Goal: Register for event/course

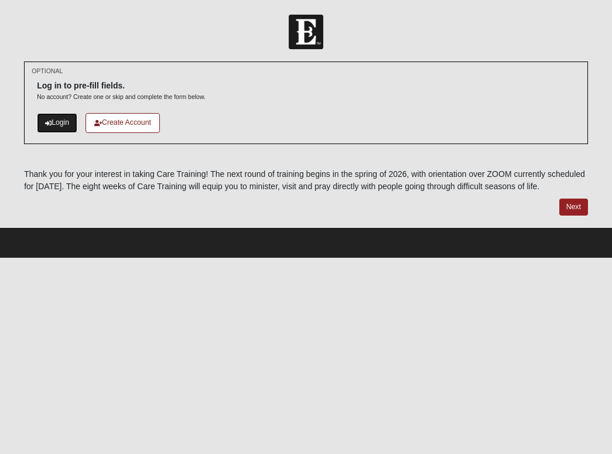
click at [67, 124] on link "Login" at bounding box center [57, 122] width 40 height 19
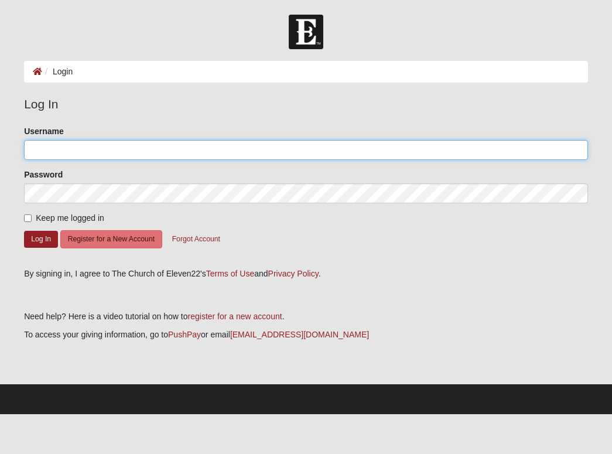
click at [65, 150] on input "Username" at bounding box center [306, 150] width 564 height 20
type input "e.[GEOGRAPHIC_DATA]"
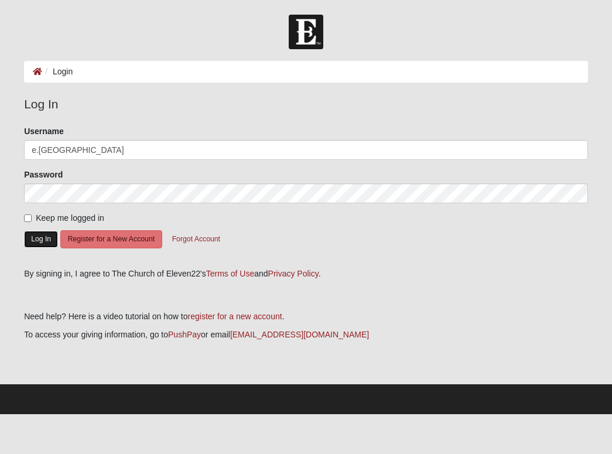
click at [45, 240] on button "Log In" at bounding box center [41, 239] width 34 height 17
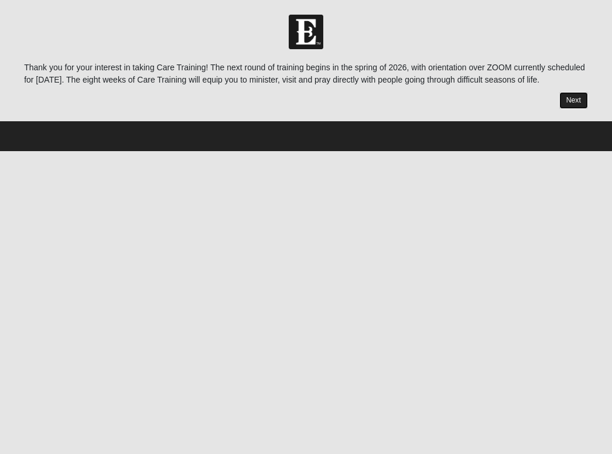
click at [569, 102] on link "Next" at bounding box center [573, 100] width 29 height 17
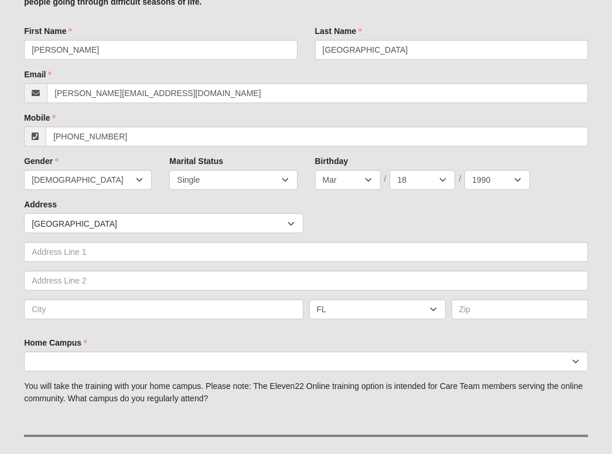
scroll to position [156, 0]
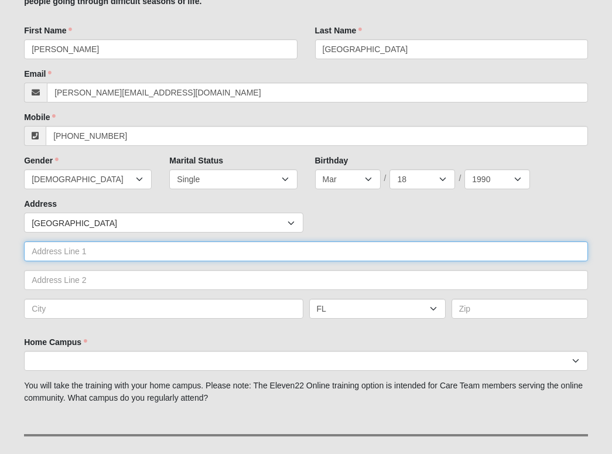
click at [128, 253] on input "text" at bounding box center [306, 251] width 564 height 20
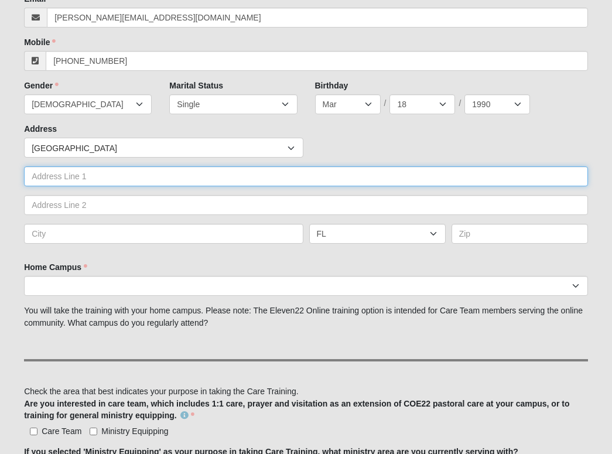
scroll to position [259, 0]
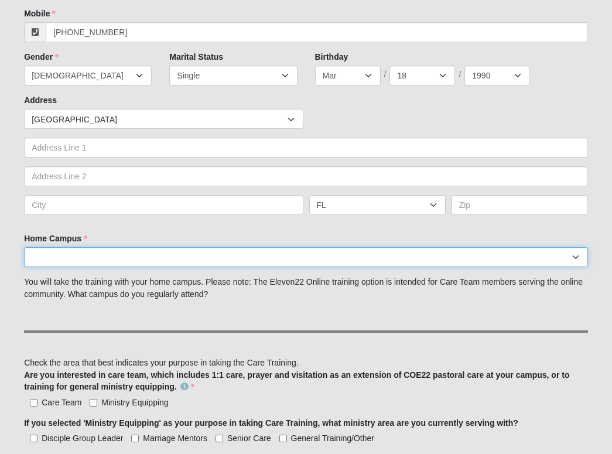
click at [115, 261] on select "[GEOGRAPHIC_DATA] [GEOGRAPHIC_DATA] (Coming Soon) Eleven22 Online [PERSON_NAME]…" at bounding box center [306, 257] width 564 height 20
select select "3"
click at [24, 247] on select "[GEOGRAPHIC_DATA] [GEOGRAPHIC_DATA] (Coming Soon) Eleven22 Online [PERSON_NAME]…" at bounding box center [306, 257] width 564 height 20
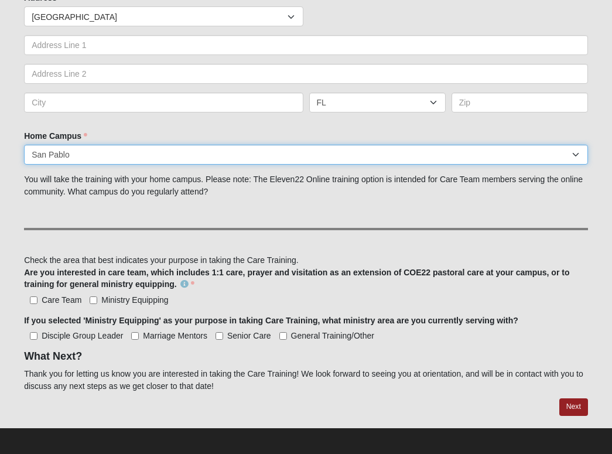
scroll to position [361, 0]
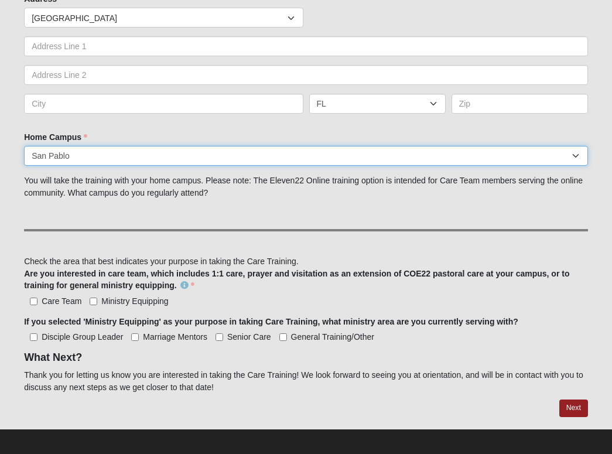
click at [284, 155] on select "[GEOGRAPHIC_DATA] [GEOGRAPHIC_DATA] (Coming Soon) Eleven22 Online [PERSON_NAME]…" at bounding box center [306, 156] width 564 height 20
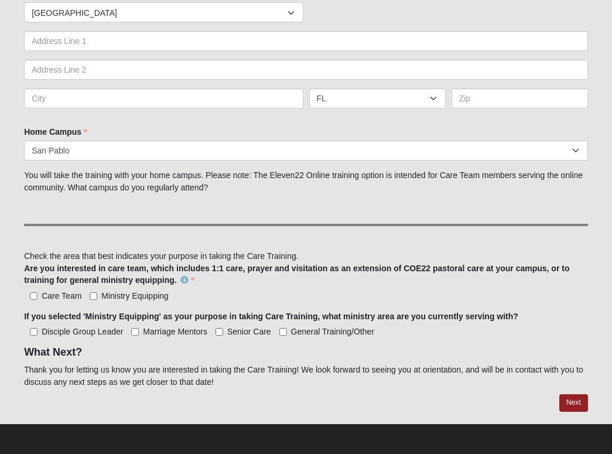
click at [58, 292] on span "Care Team" at bounding box center [62, 295] width 40 height 9
click at [37, 292] on input "Care Team" at bounding box center [34, 296] width 8 height 8
checkbox input "true"
click at [97, 297] on label "Ministry Equipping" at bounding box center [129, 296] width 78 height 12
click at [97, 297] on input "Ministry Equipping" at bounding box center [94, 296] width 8 height 8
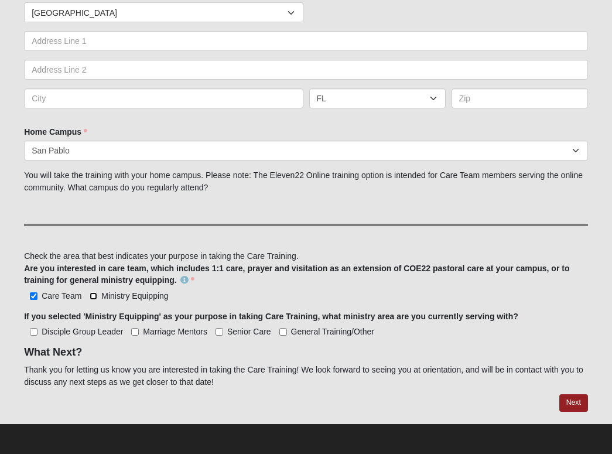
checkbox input "true"
click at [312, 331] on span "General Training/Other" at bounding box center [332, 331] width 83 height 9
click at [287, 331] on input "General Training/Other" at bounding box center [283, 332] width 8 height 8
checkbox input "true"
click at [577, 401] on link "Next" at bounding box center [573, 402] width 29 height 17
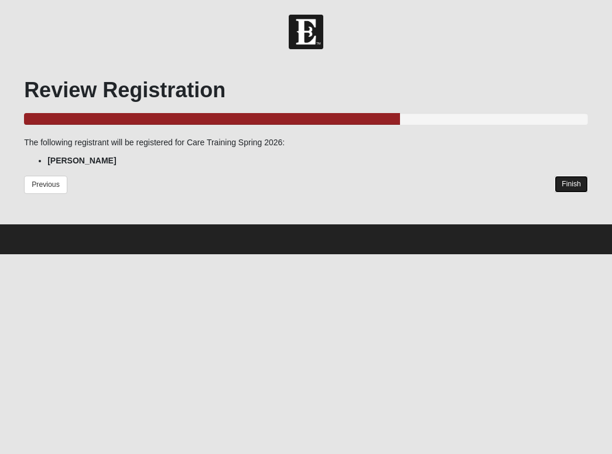
click at [579, 185] on link "Finish" at bounding box center [571, 184] width 33 height 17
